Goal: Task Accomplishment & Management: Complete application form

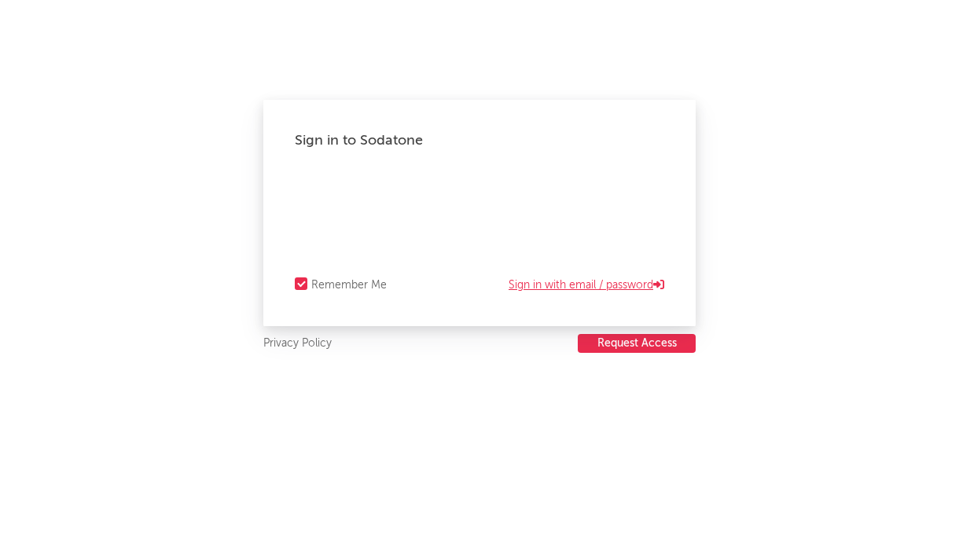
click at [599, 277] on link "Sign in with email / password" at bounding box center [586, 285] width 156 height 19
click at [592, 343] on button "Request Access" at bounding box center [636, 343] width 118 height 19
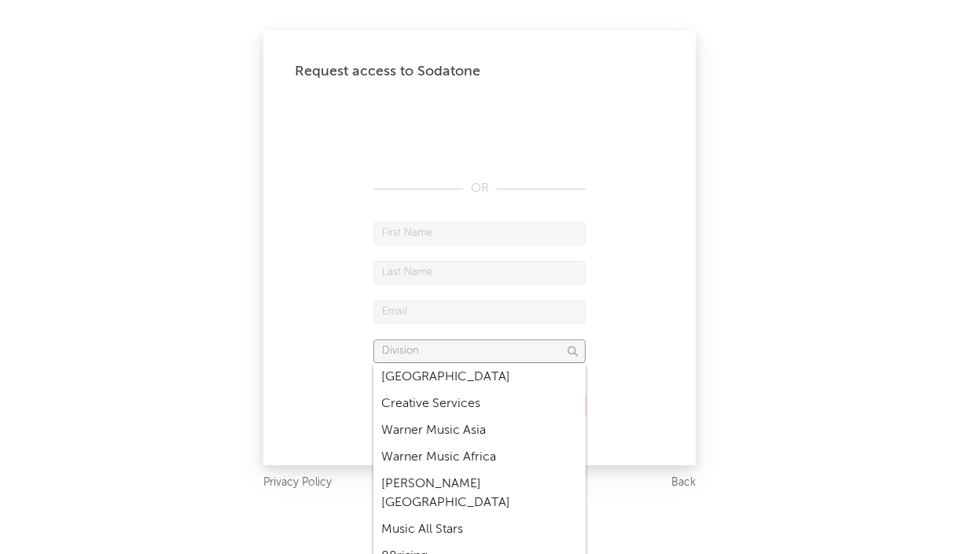
click at [419, 357] on input "text" at bounding box center [479, 351] width 212 height 24
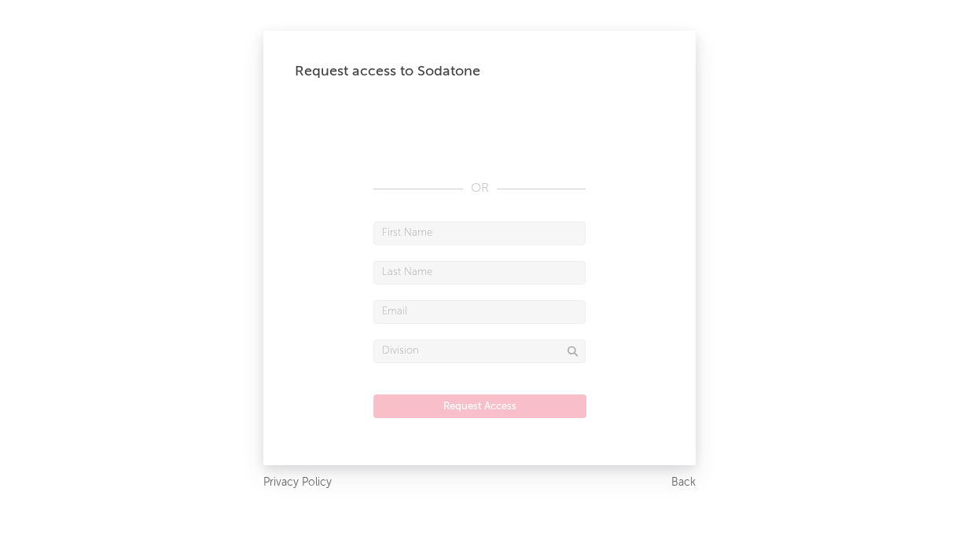
drag, startPoint x: 835, startPoint y: 125, endPoint x: 819, endPoint y: 105, distance: 25.7
click at [829, 122] on div "Request access to Sodatone OR Request Access Privacy Policy Back" at bounding box center [479, 277] width 959 height 554
